Goal: Obtain resource: Obtain resource

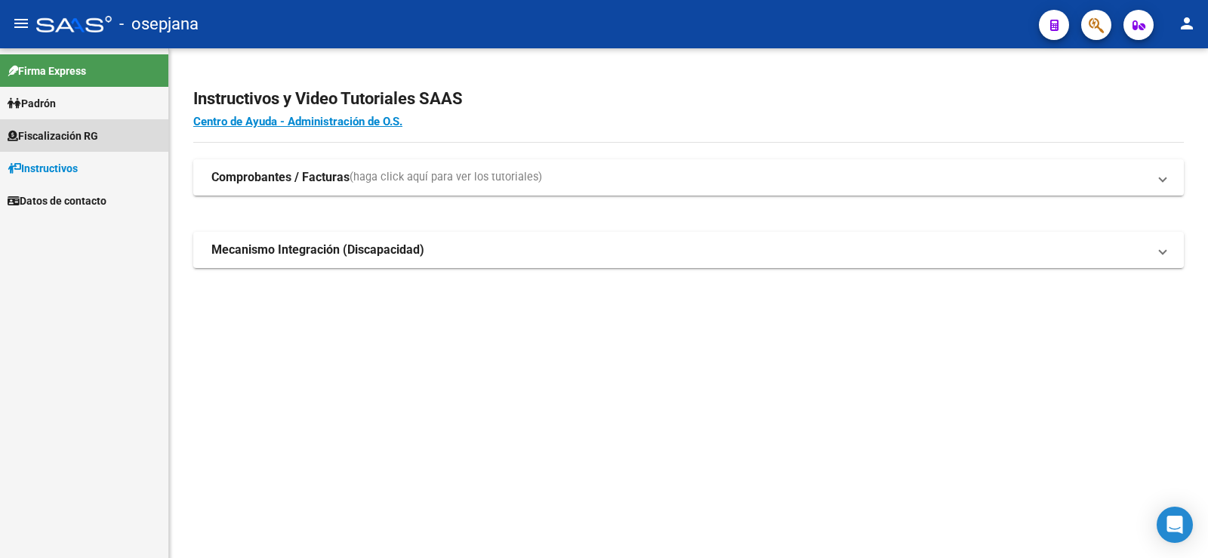
click at [59, 134] on span "Fiscalización RG" at bounding box center [53, 136] width 91 height 17
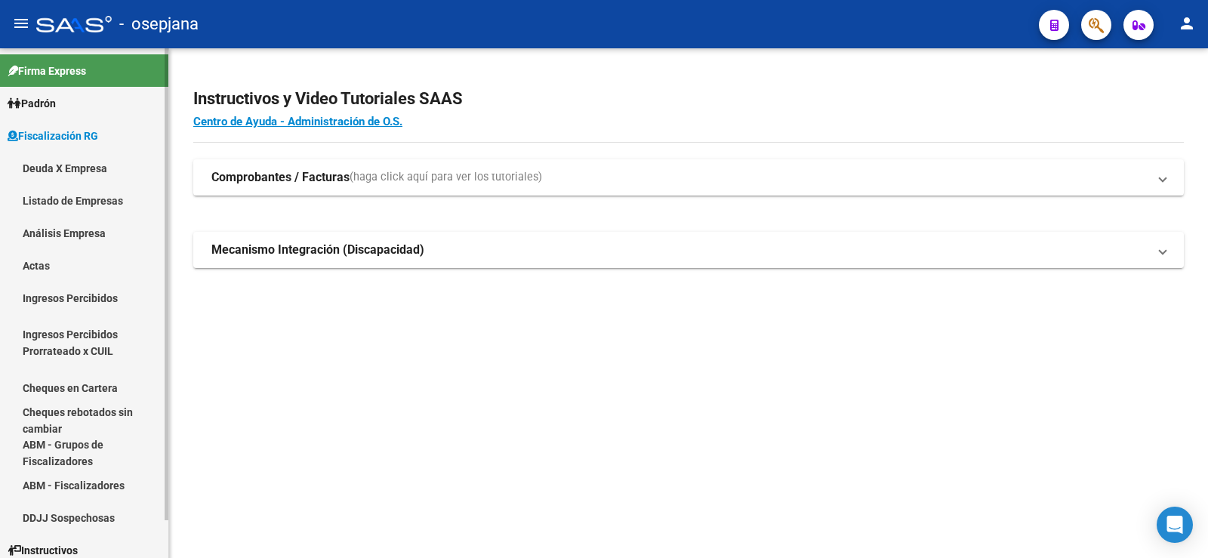
click at [48, 233] on link "Análisis Empresa" at bounding box center [84, 233] width 168 height 32
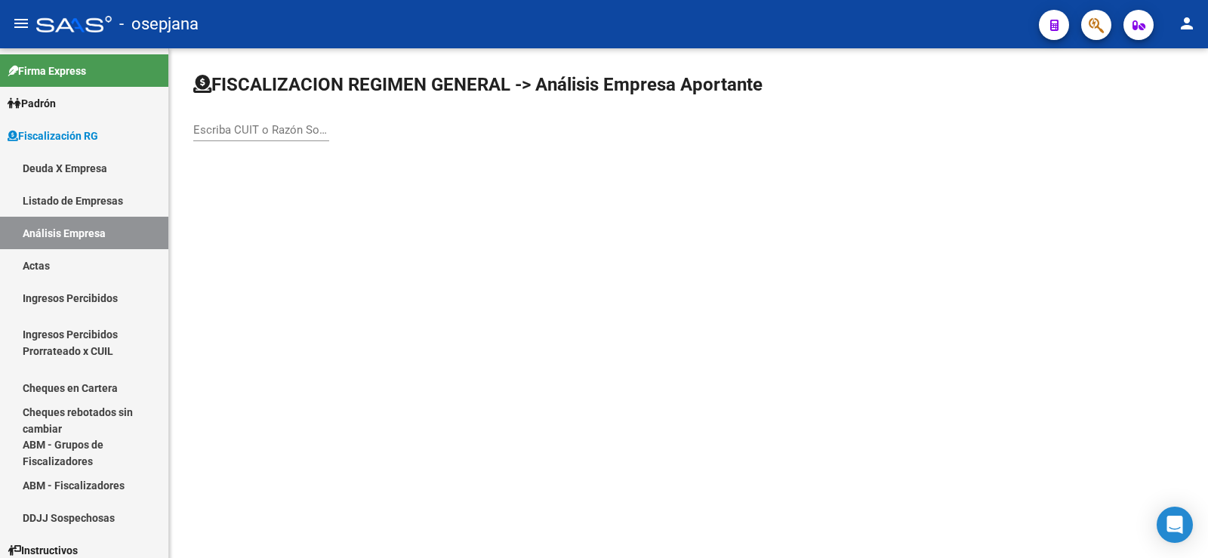
click at [230, 141] on div "Escriba CUIT o Razón Social para buscar" at bounding box center [261, 132] width 136 height 47
click at [236, 131] on input "Escriba CUIT o Razón Social para buscar" at bounding box center [261, 130] width 136 height 14
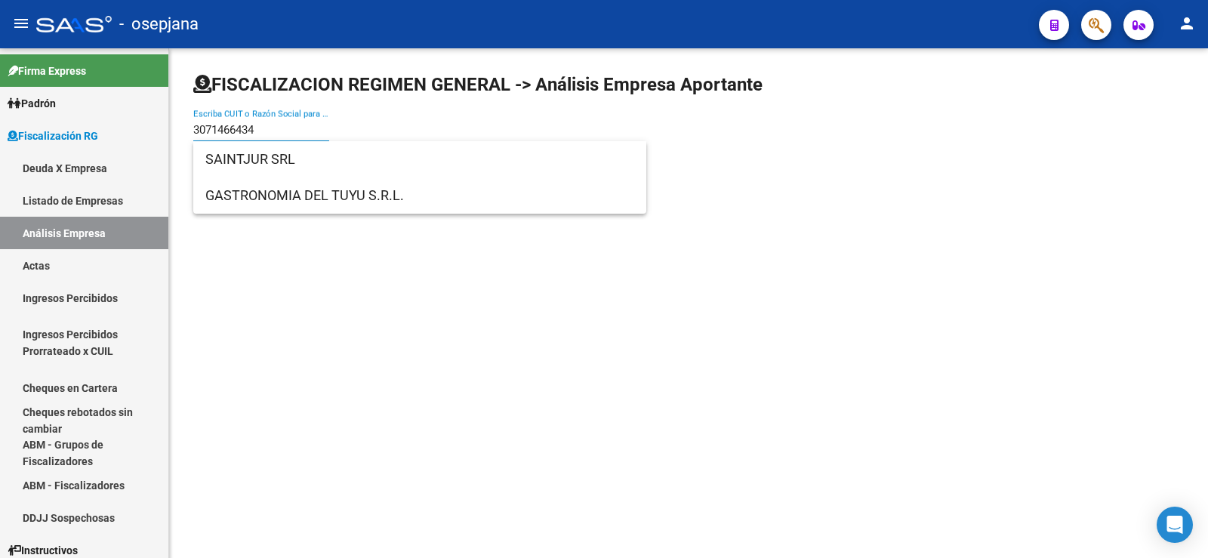
type input "30714664340"
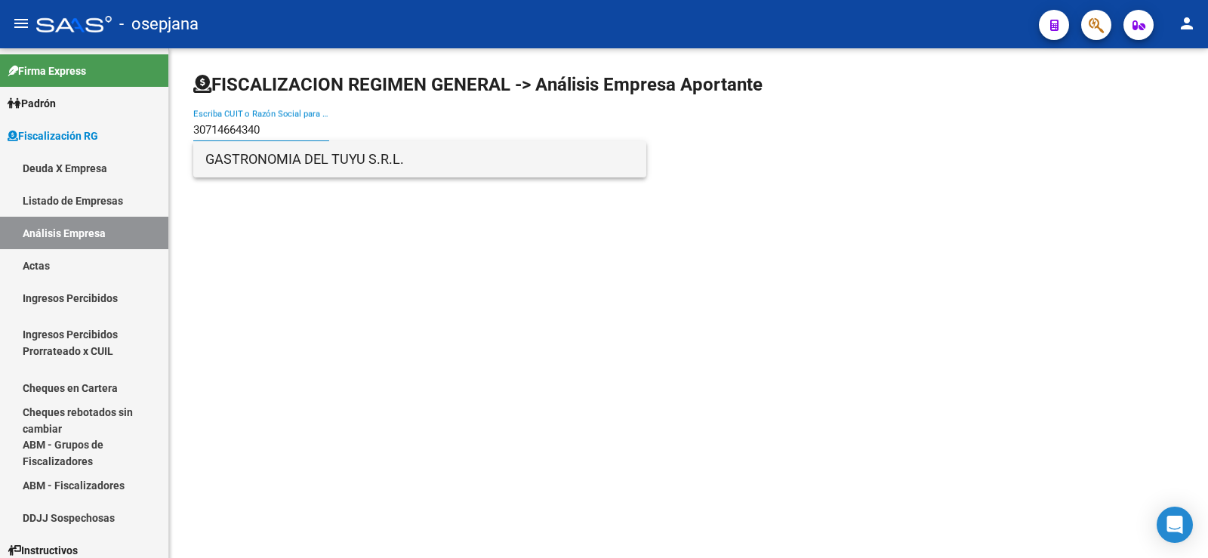
click at [299, 159] on span "GASTRONOMIA DEL TUYU S.R.L." at bounding box center [419, 159] width 429 height 36
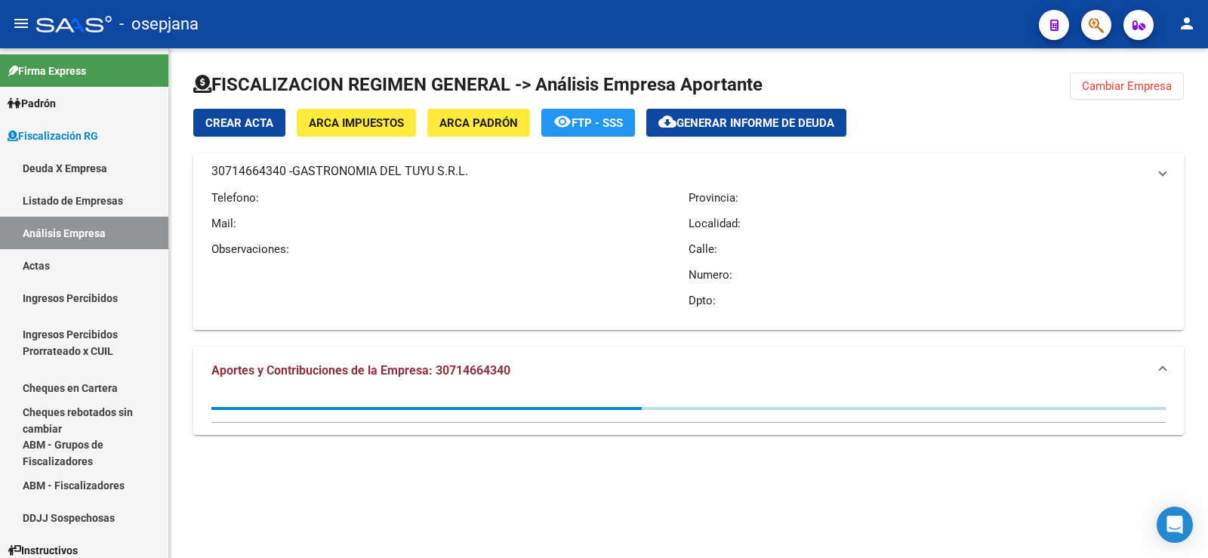
click at [271, 161] on mat-expansion-panel-header "30714664340 - GASTRONOMIA DEL TUYU S.R.L." at bounding box center [688, 171] width 991 height 36
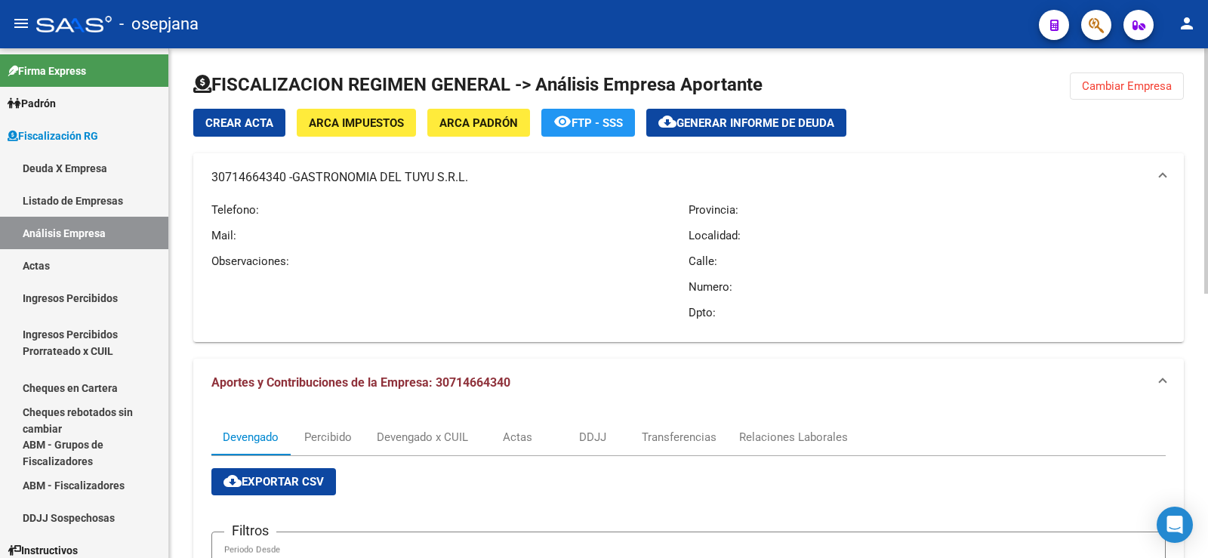
click at [1164, 170] on span at bounding box center [1163, 177] width 6 height 17
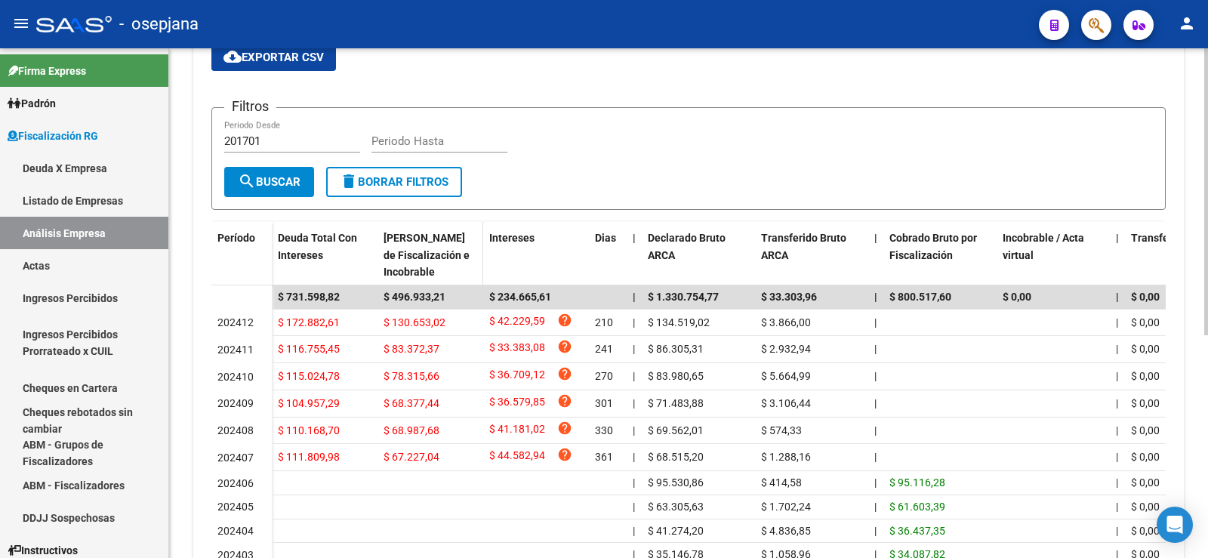
scroll to position [302, 0]
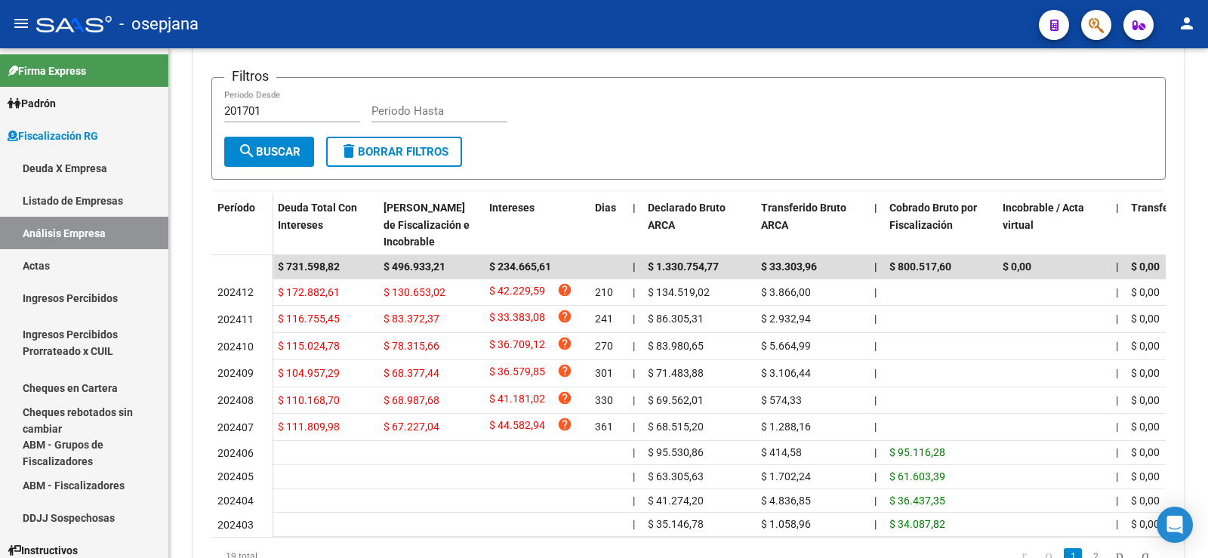
drag, startPoint x: 332, startPoint y: 501, endPoint x: 134, endPoint y: 587, distance: 216.7
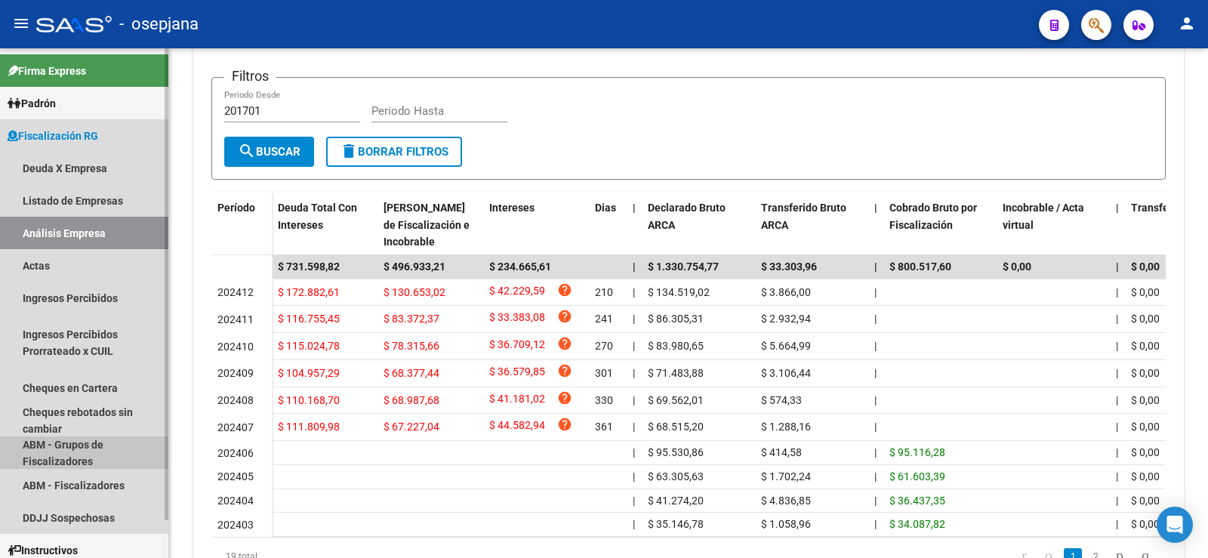
drag, startPoint x: 134, startPoint y: 587, endPoint x: 116, endPoint y: 445, distance: 143.0
click at [116, 445] on link "ABM - Grupos de Fiscalizadores" at bounding box center [84, 452] width 168 height 32
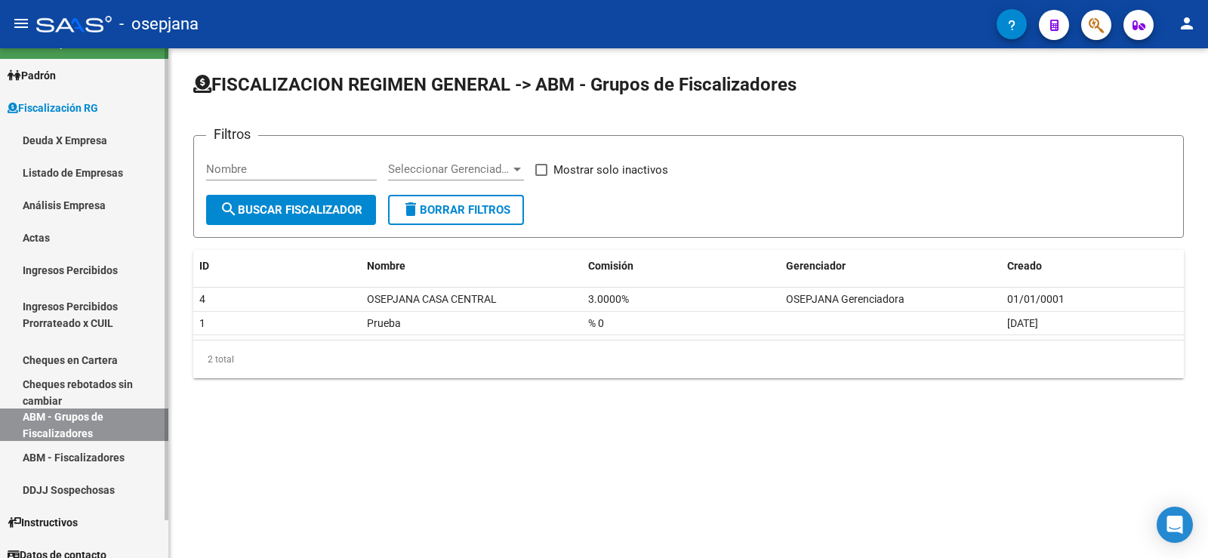
scroll to position [41, 0]
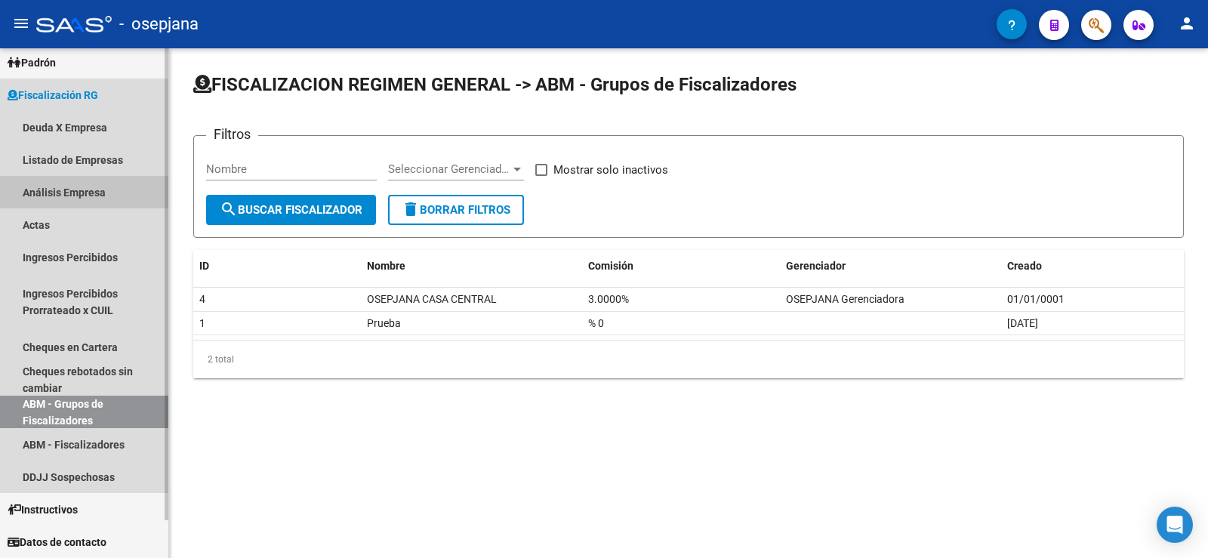
click at [61, 186] on link "Análisis Empresa" at bounding box center [84, 192] width 168 height 32
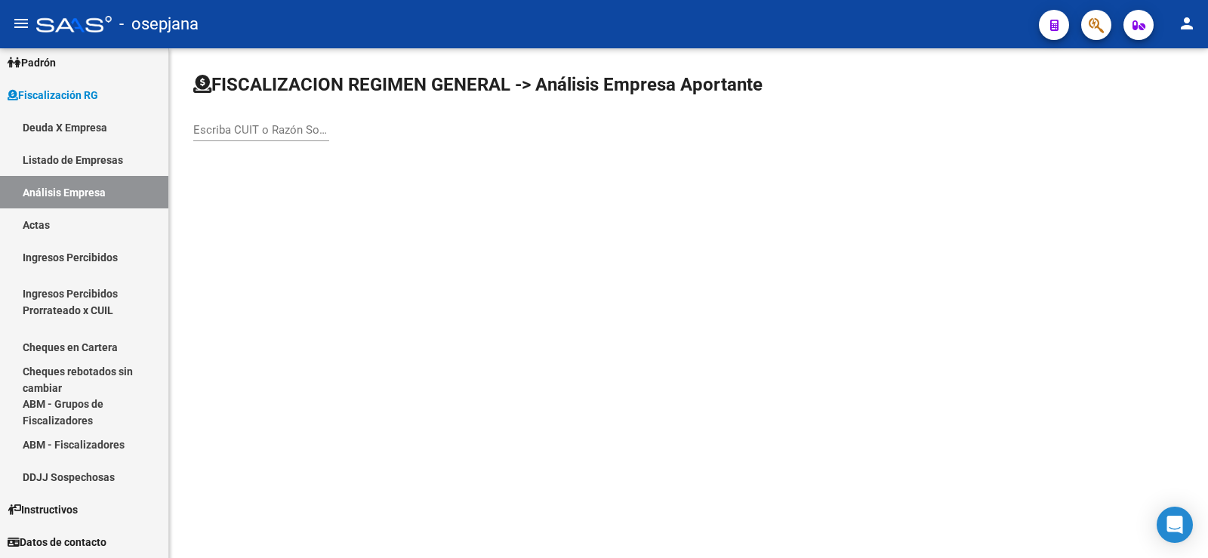
click at [252, 128] on input "Escriba CUIT o Razón Social para buscar" at bounding box center [261, 130] width 136 height 14
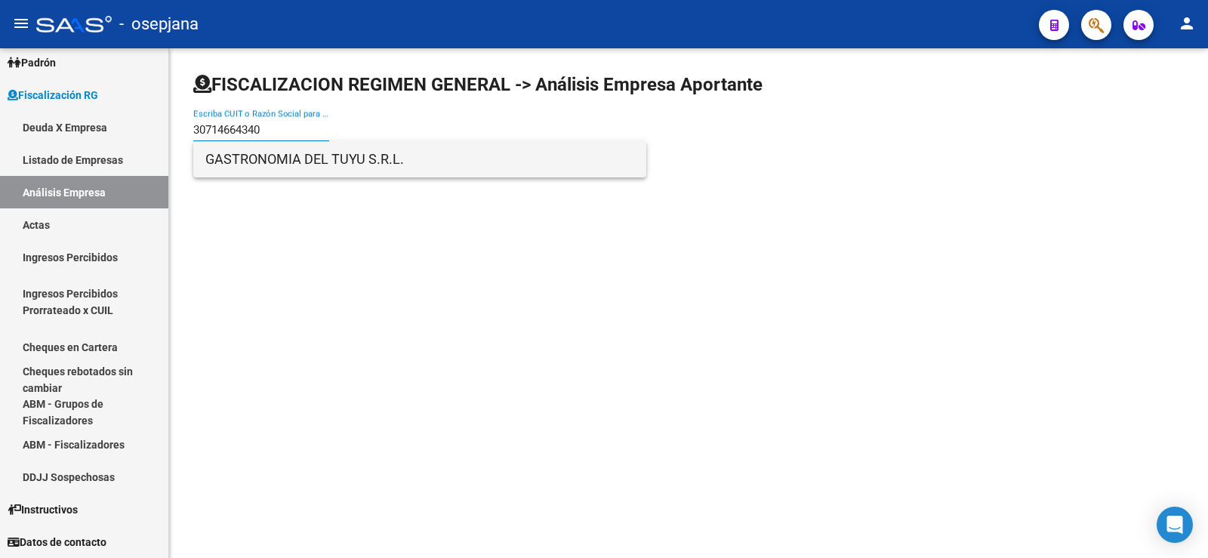
type input "30714664340"
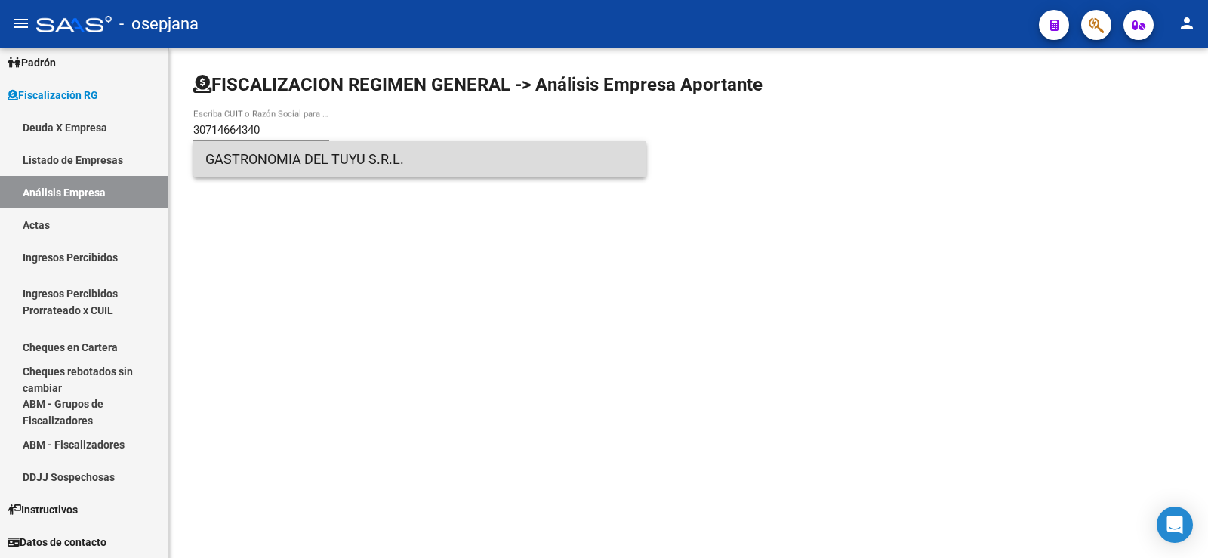
click at [272, 157] on span "GASTRONOMIA DEL TUYU S.R.L." at bounding box center [419, 159] width 429 height 36
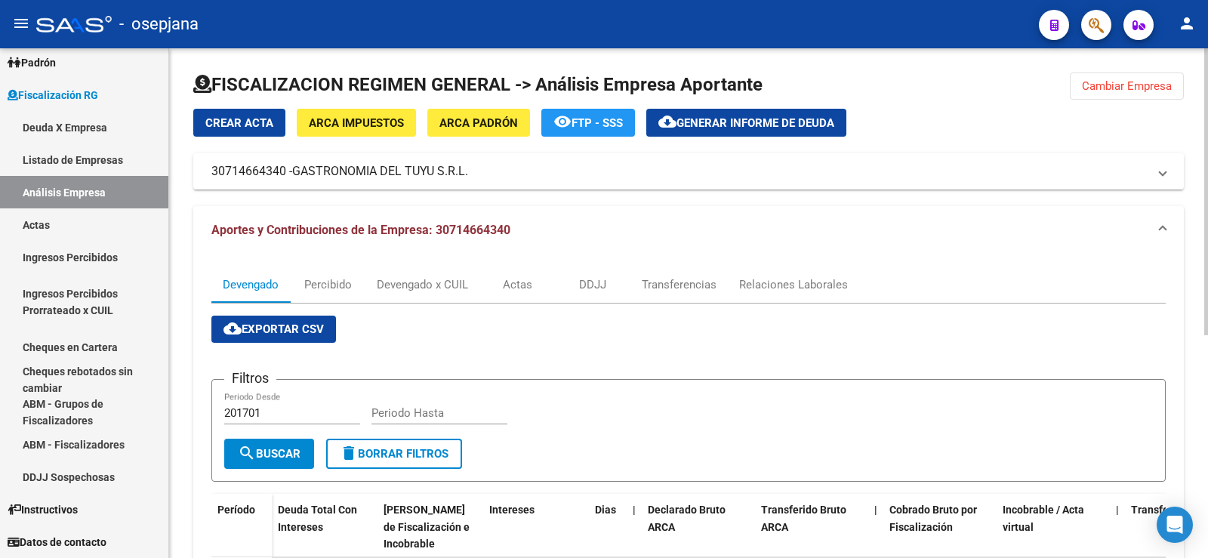
click at [713, 116] on span "Generar informe de deuda" at bounding box center [755, 123] width 158 height 14
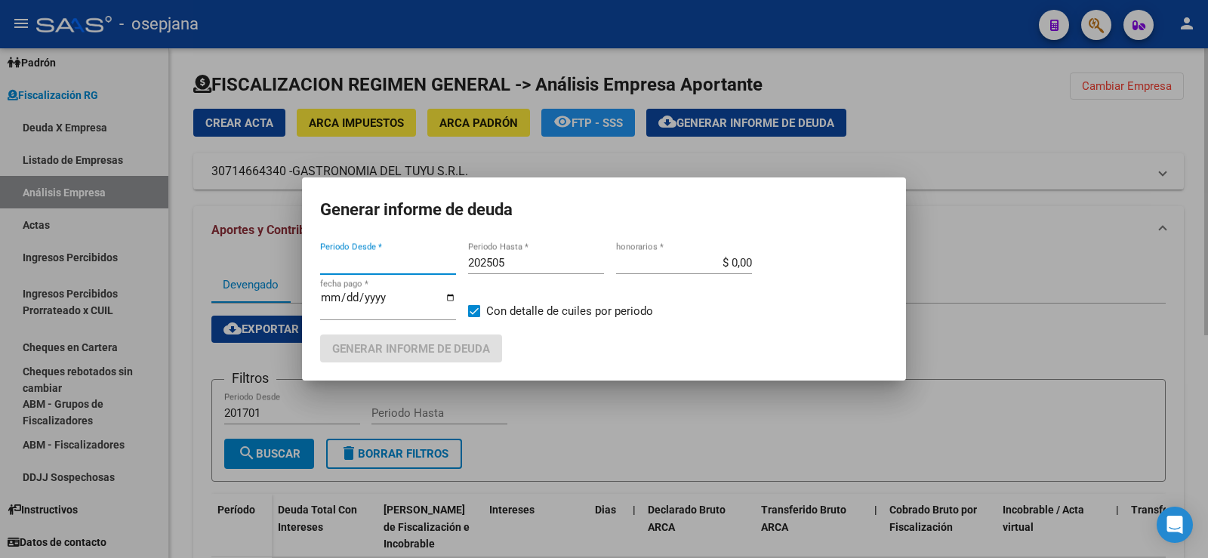
type input "202407"
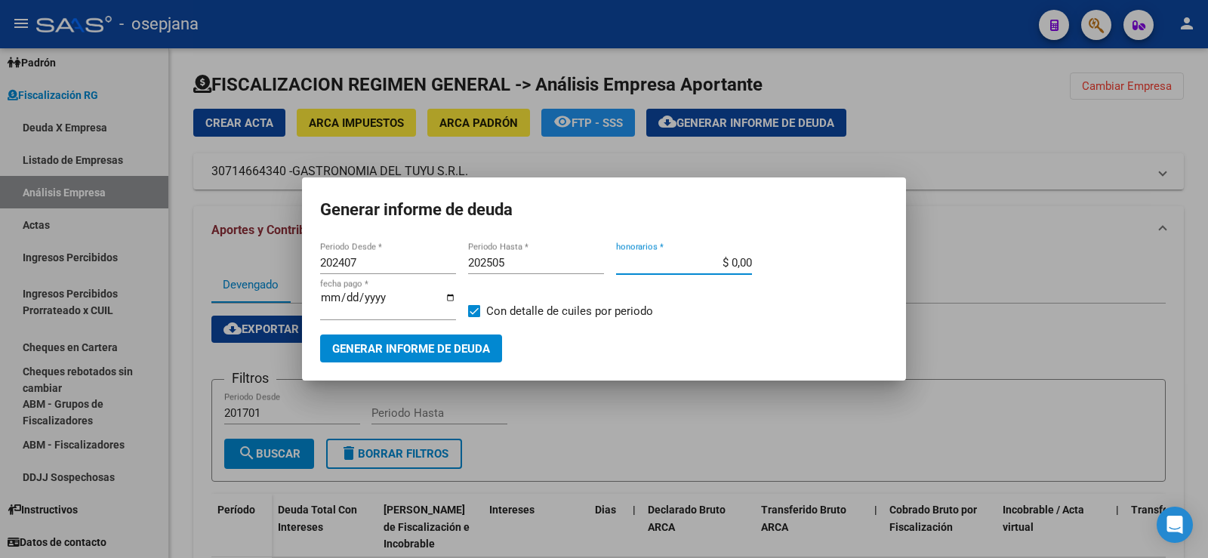
click at [740, 263] on input "$ 0,00" at bounding box center [684, 263] width 136 height 14
click at [733, 263] on input "$ 0,00" at bounding box center [684, 263] width 136 height 14
click at [735, 262] on input "$ 0,00" at bounding box center [684, 263] width 136 height 14
click at [735, 260] on input "$ 0,00" at bounding box center [684, 263] width 136 height 14
type input "$ 10,00"
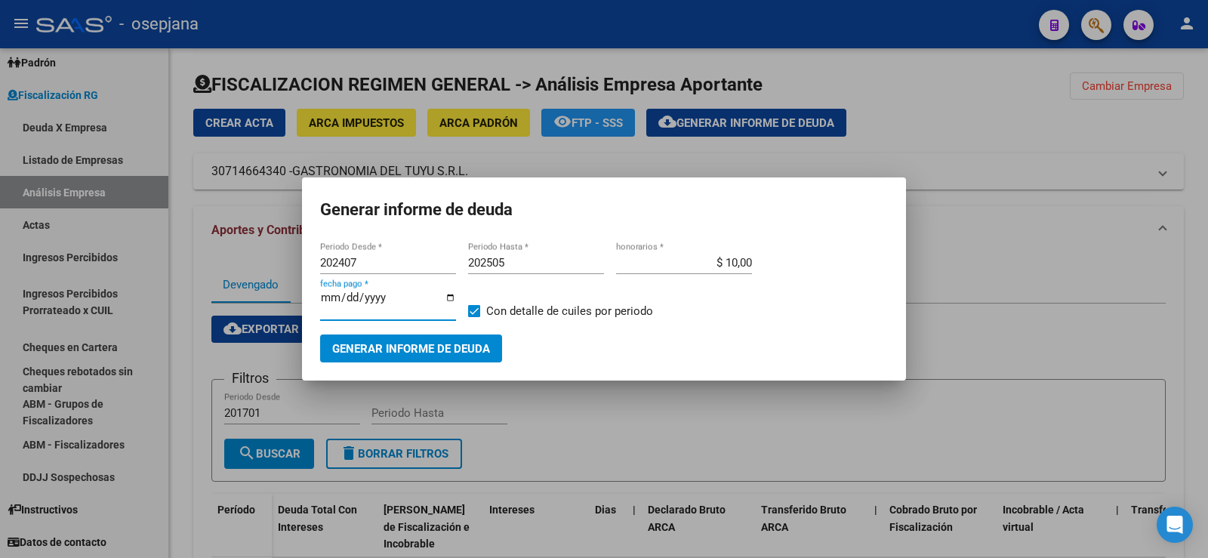
click at [348, 302] on input "[DATE]" at bounding box center [388, 303] width 136 height 24
type input "[DATE]"
click at [390, 351] on span "Generar informe de deuda" at bounding box center [411, 349] width 158 height 14
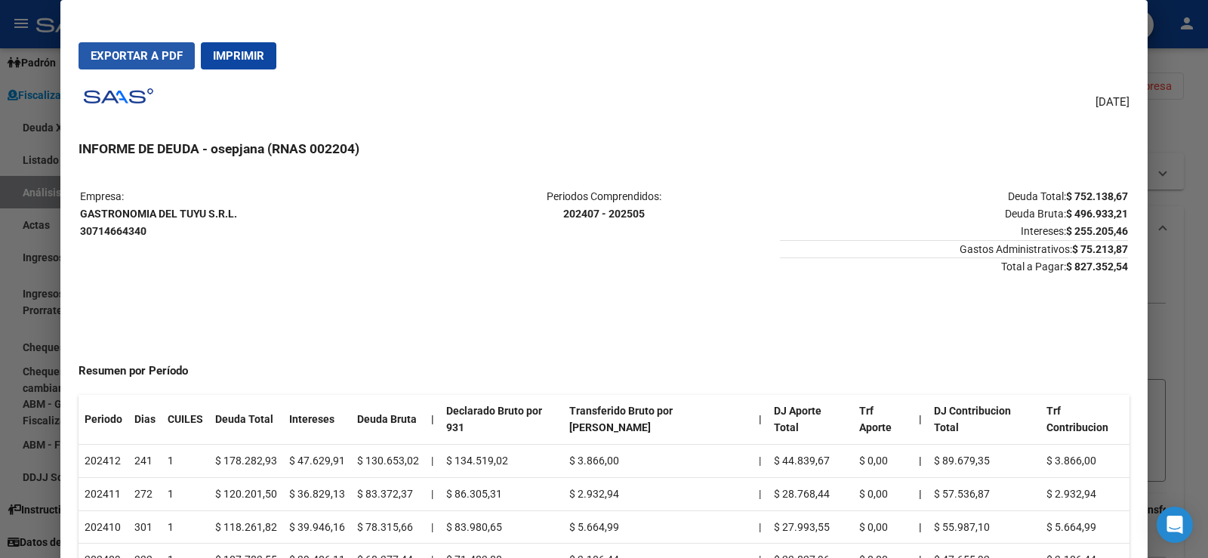
click at [137, 51] on span "Exportar a PDF" at bounding box center [137, 56] width 92 height 14
click at [134, 55] on span "Exportar a PDF" at bounding box center [137, 56] width 92 height 14
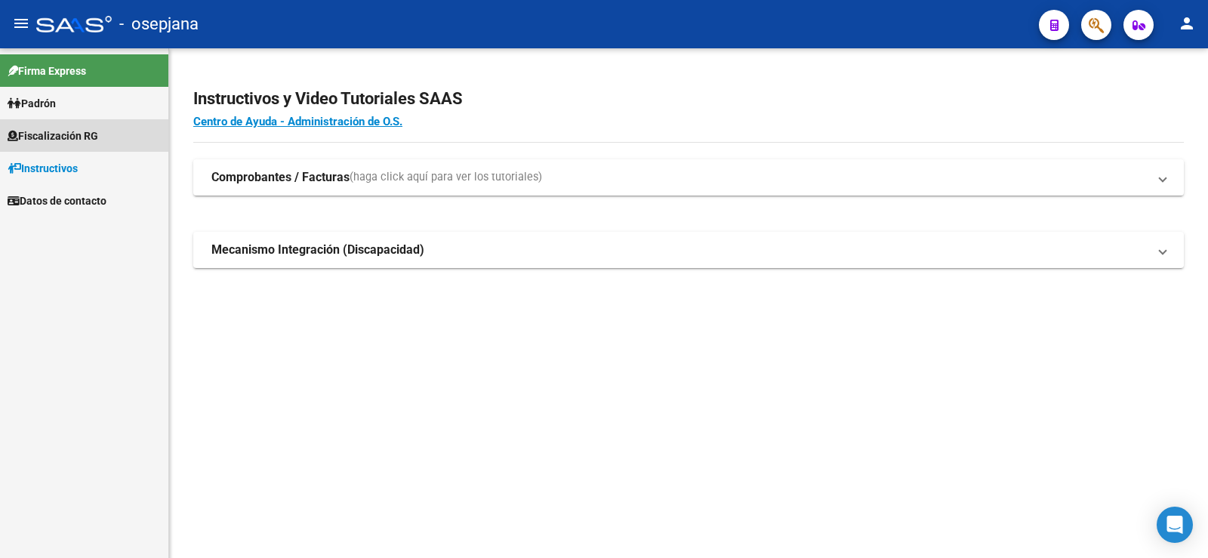
click at [46, 134] on span "Fiscalización RG" at bounding box center [53, 136] width 91 height 17
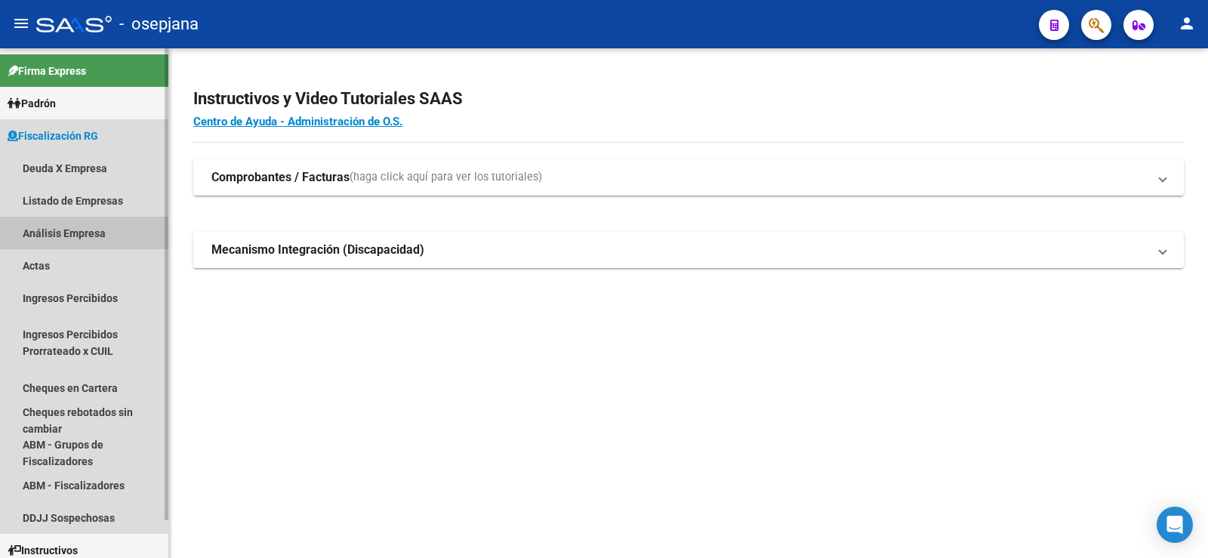
click at [50, 236] on link "Análisis Empresa" at bounding box center [84, 233] width 168 height 32
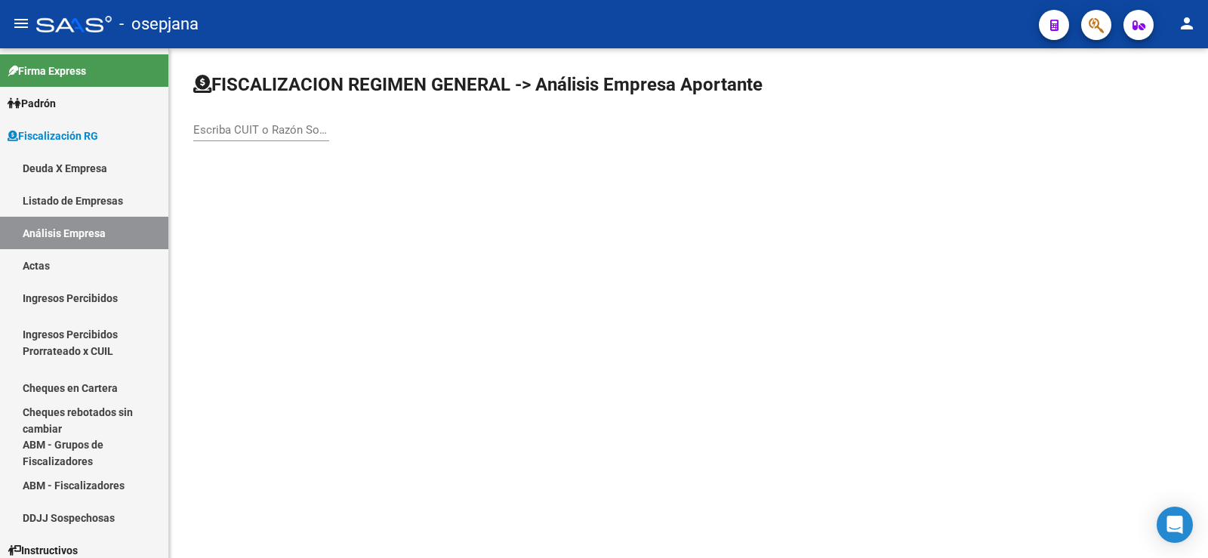
click at [245, 129] on input "Escriba CUIT o Razón Social para buscar" at bounding box center [261, 130] width 136 height 14
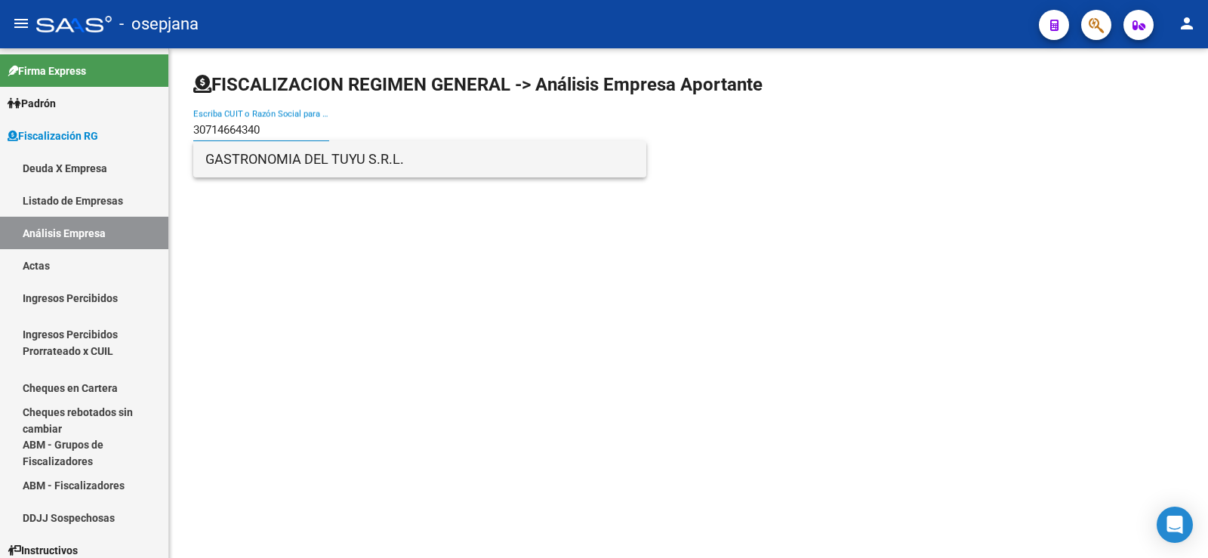
type input "30714664340"
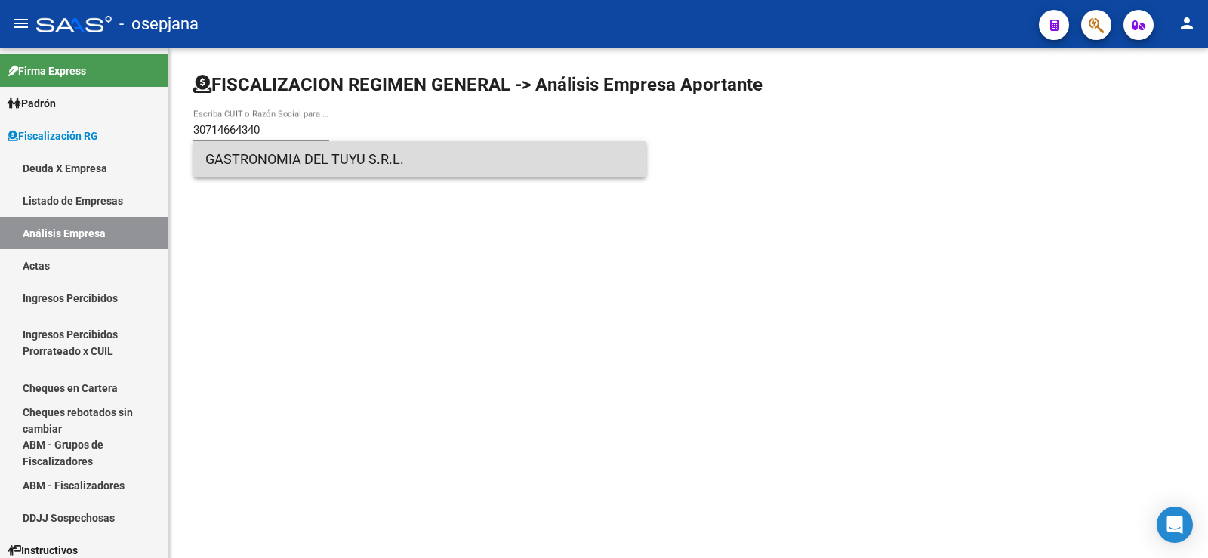
click at [271, 161] on span "GASTRONOMIA DEL TUYU S.R.L." at bounding box center [419, 159] width 429 height 36
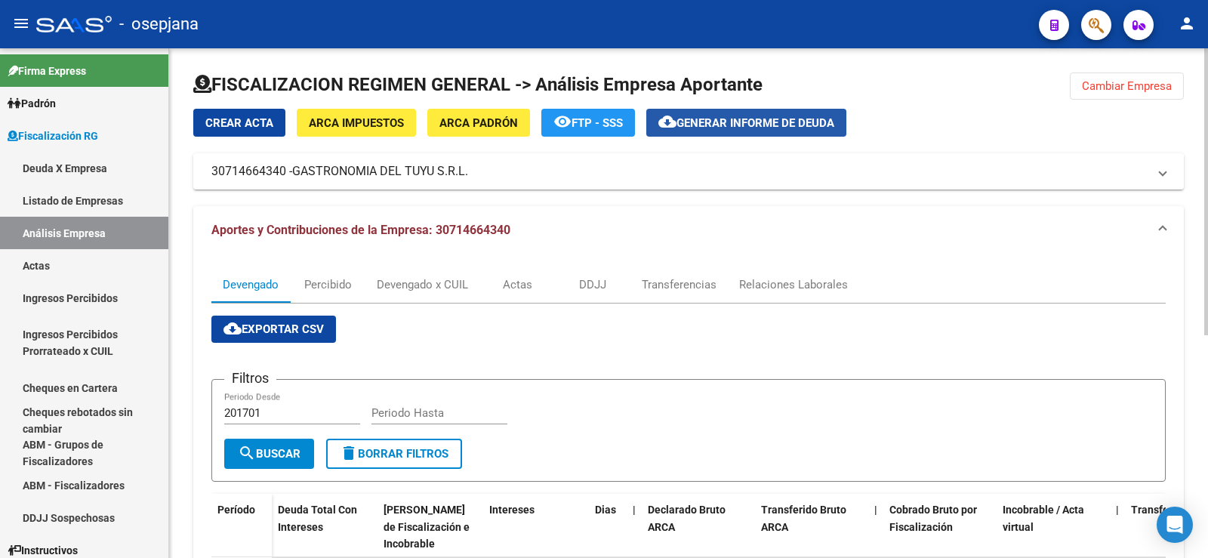
click at [732, 116] on span "cloud_download Generar informe de deuda" at bounding box center [746, 123] width 176 height 14
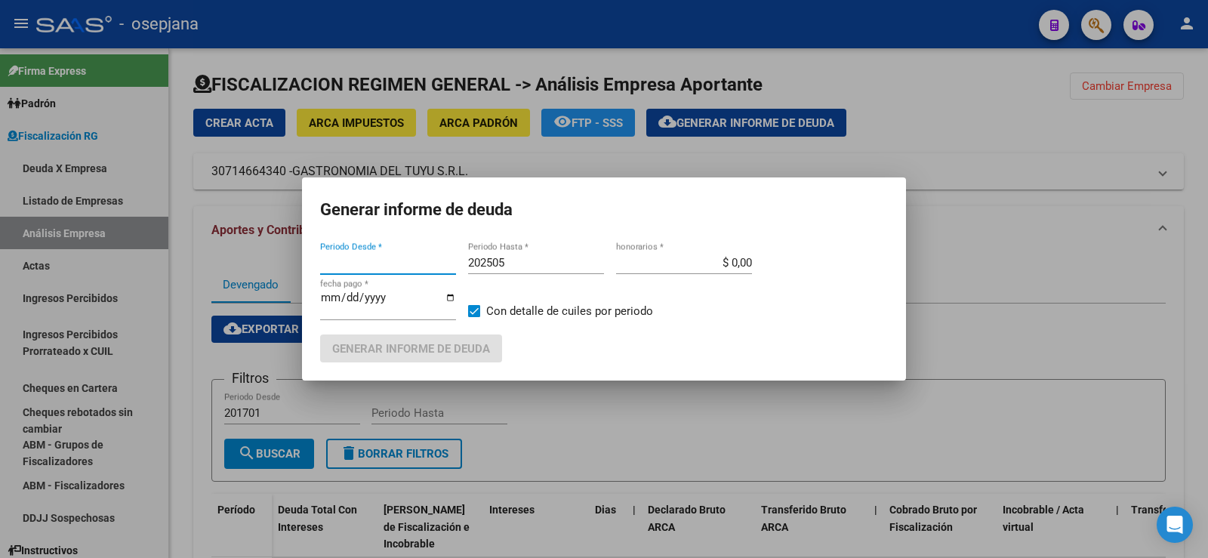
type input "202407"
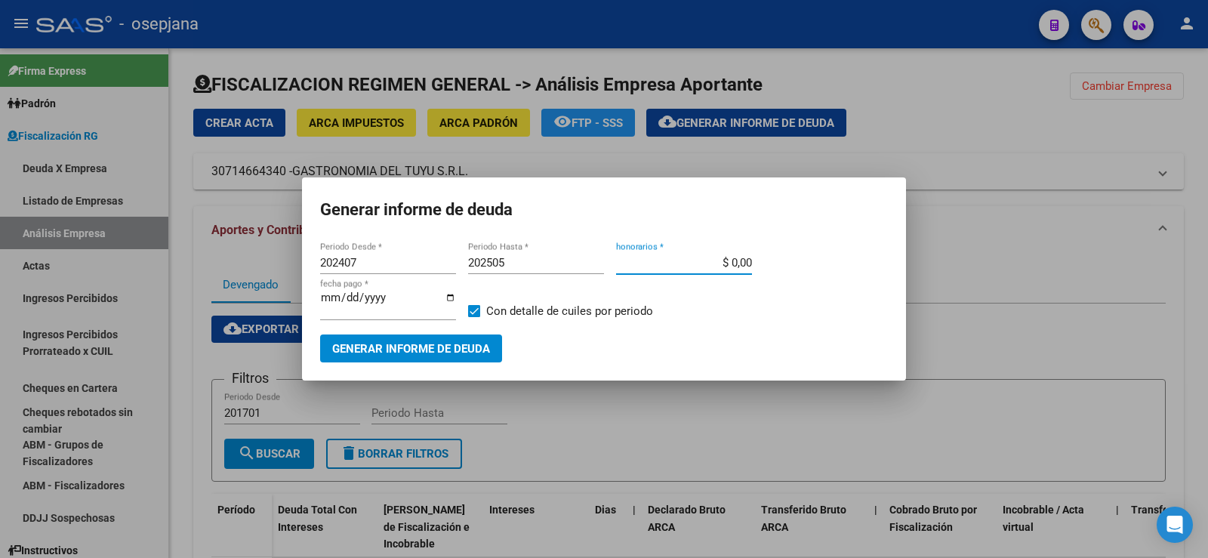
click at [738, 263] on input "$ 0,00" at bounding box center [684, 263] width 136 height 14
type input "$ 10,00"
click at [347, 298] on input "[DATE]" at bounding box center [388, 303] width 136 height 24
type input "[DATE]"
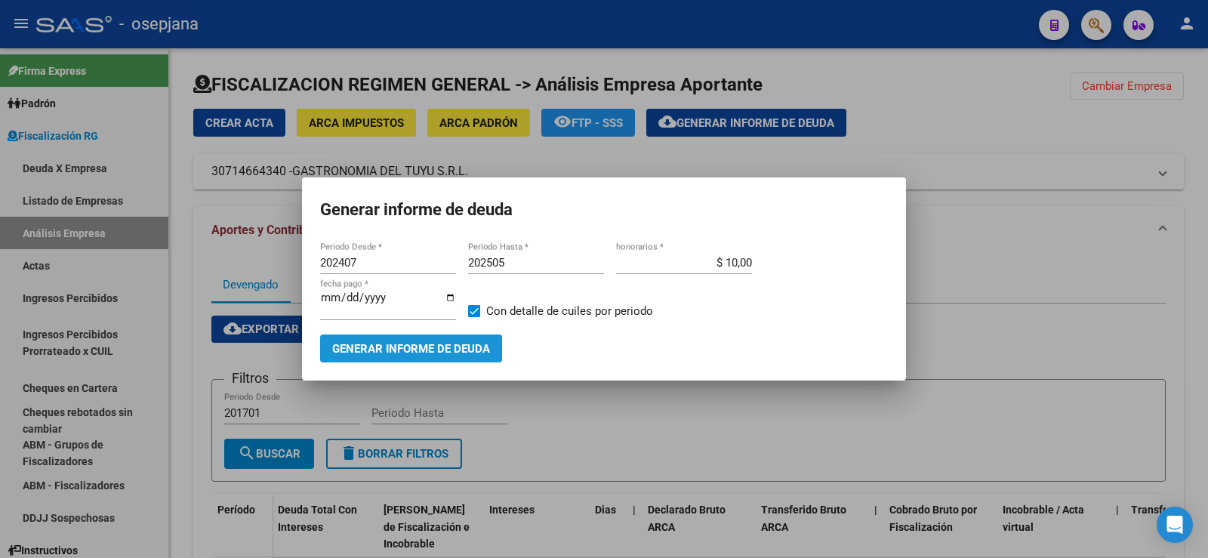
click at [409, 347] on span "Generar informe de deuda" at bounding box center [411, 349] width 158 height 14
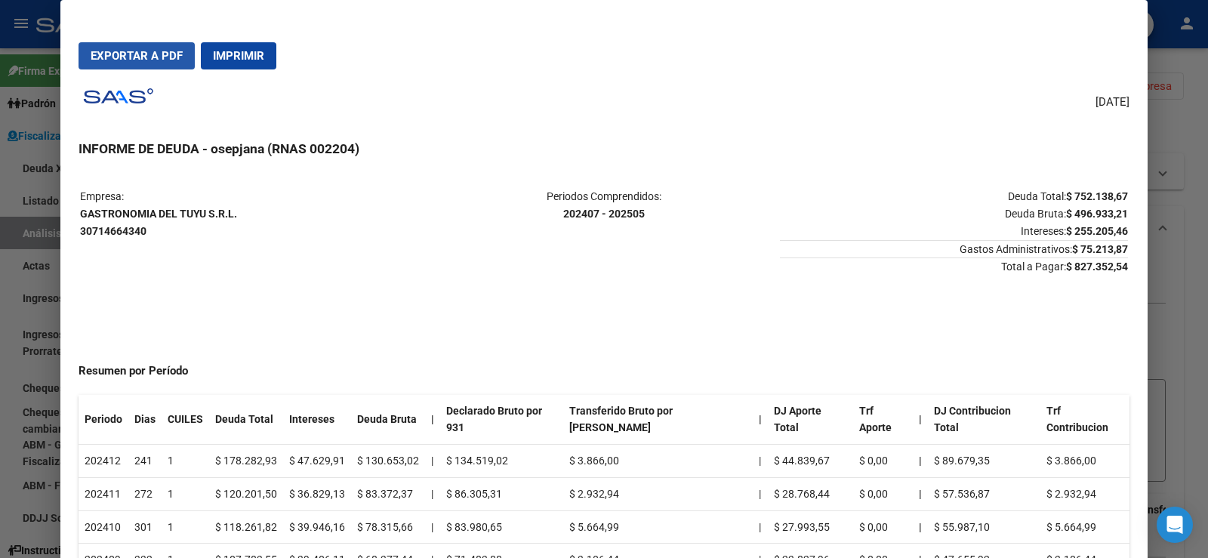
click at [143, 56] on span "Exportar a PDF" at bounding box center [137, 56] width 92 height 14
